Goal: Information Seeking & Learning: Check status

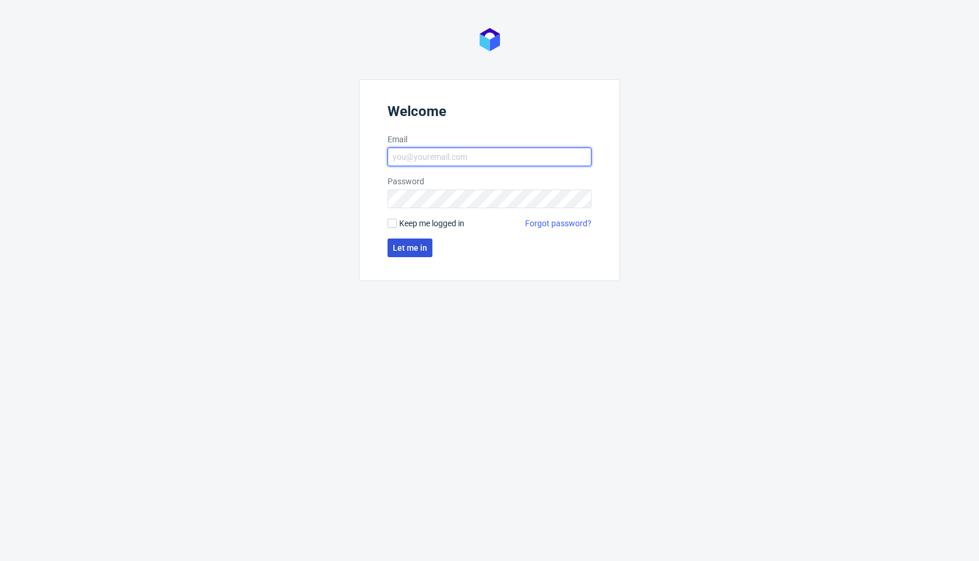
type input "[PERSON_NAME][EMAIL_ADDRESS][PERSON_NAME][DOMAIN_NAME]"
click at [402, 255] on button "Let me in" at bounding box center [410, 247] width 45 height 19
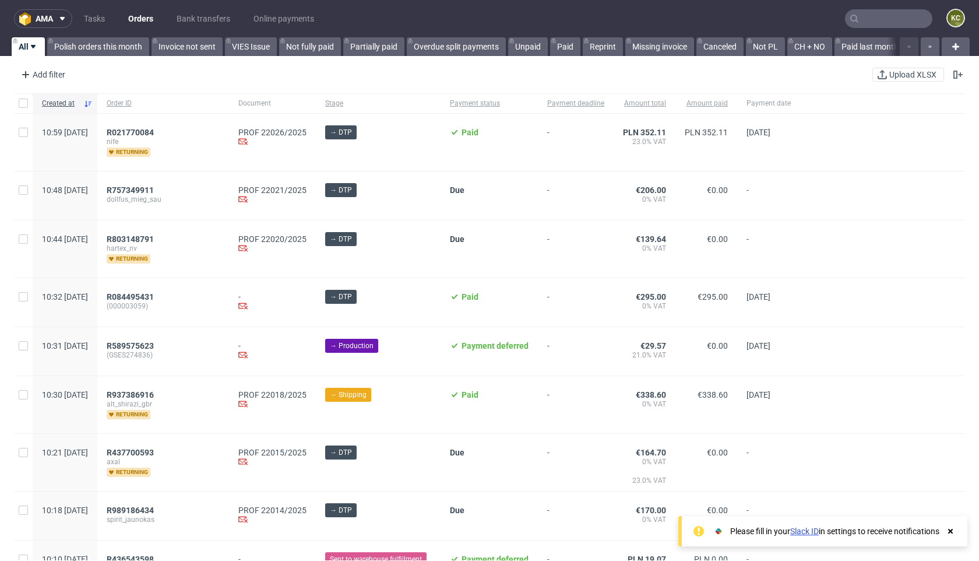
click at [858, 20] on input "text" at bounding box center [888, 18] width 87 height 19
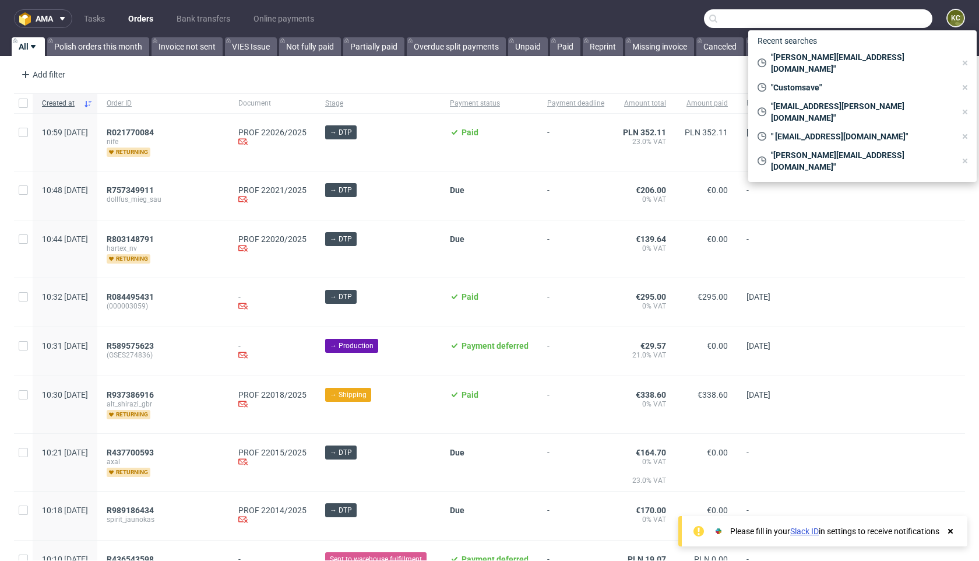
paste input "[PERSON_NAME][EMAIL_ADDRESS][DOMAIN_NAME]"
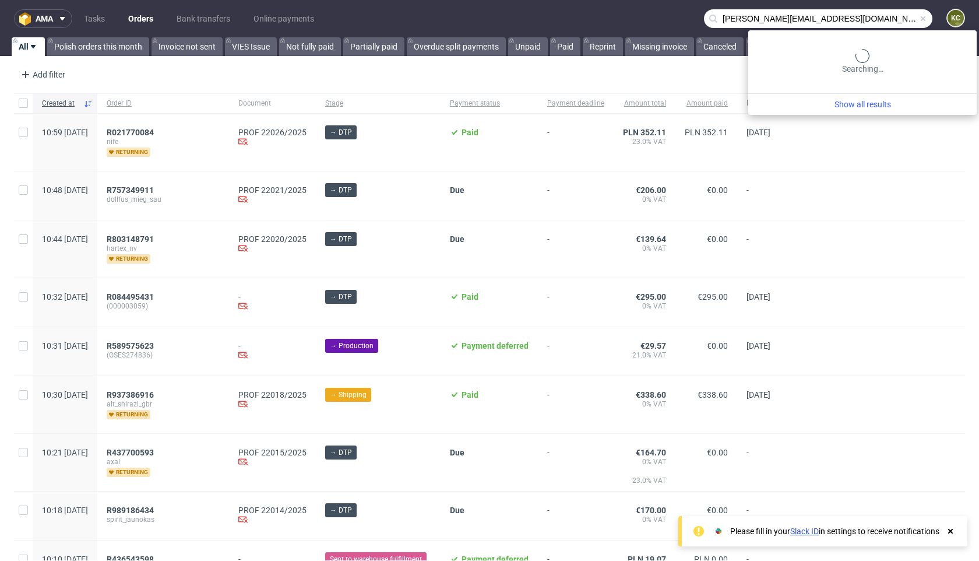
type input "[PERSON_NAME][EMAIL_ADDRESS][DOMAIN_NAME]"
